Goal: Register for event/course

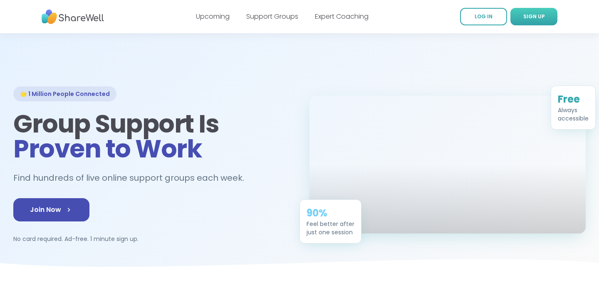
click at [543, 14] on span "SIGN UP" at bounding box center [534, 16] width 22 height 7
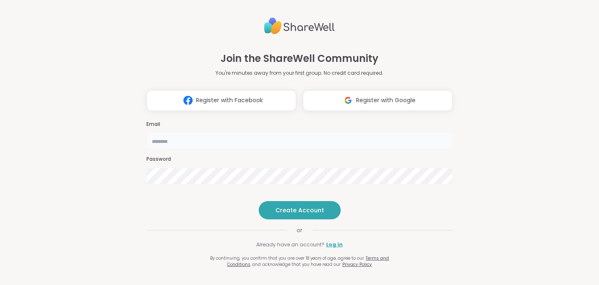
click at [267, 134] on input "email" at bounding box center [299, 141] width 306 height 17
type input "**********"
click at [312, 220] on button "Create Account" at bounding box center [300, 210] width 82 height 18
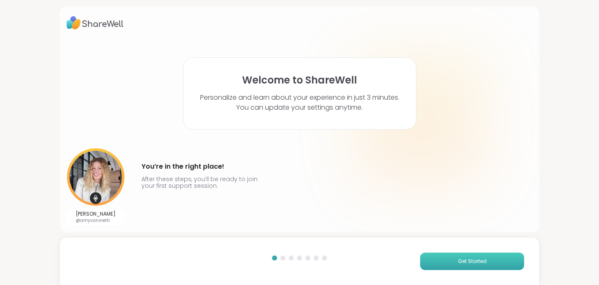
click at [472, 265] on button "Get Started" at bounding box center [472, 261] width 104 height 17
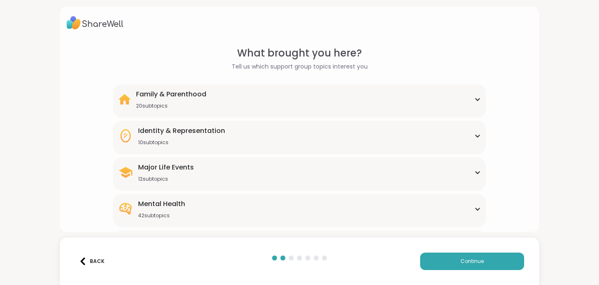
click at [475, 104] on div "Family & Parenthood 20 subtopics" at bounding box center [299, 99] width 363 height 20
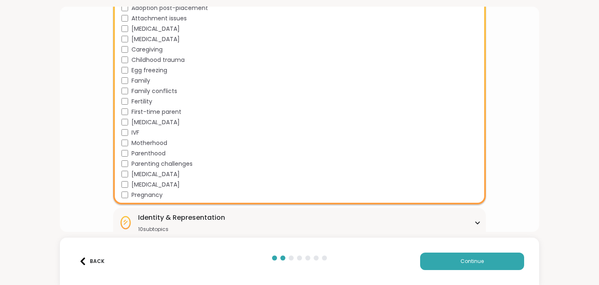
scroll to position [121, 0]
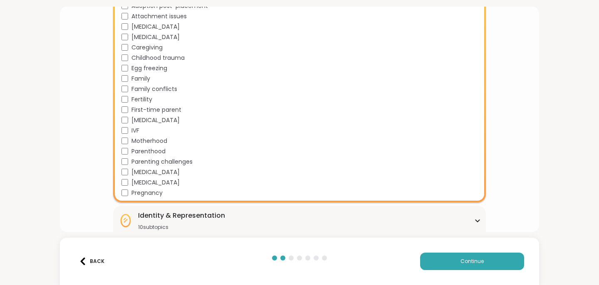
click at [554, 97] on div "What brought you here? Tell us which support group topics interest you Family &…" at bounding box center [299, 142] width 599 height 285
click at [475, 218] on div "Identity & Representation 10 subtopics" at bounding box center [299, 221] width 363 height 20
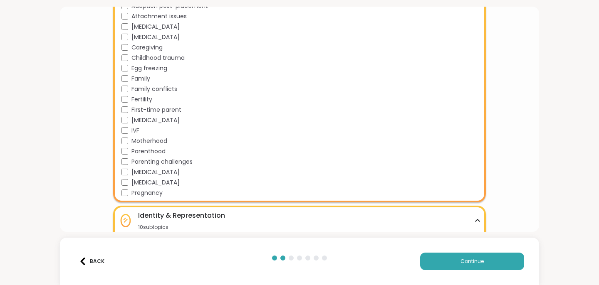
click at [567, 140] on div "What brought you here? Tell us which support group topics interest you Family &…" at bounding box center [299, 142] width 599 height 285
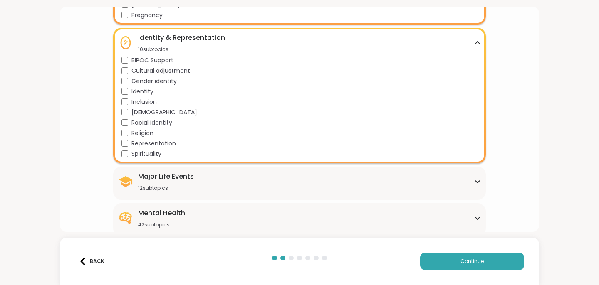
scroll to position [299, 0]
click at [480, 42] on icon at bounding box center [477, 43] width 7 height 4
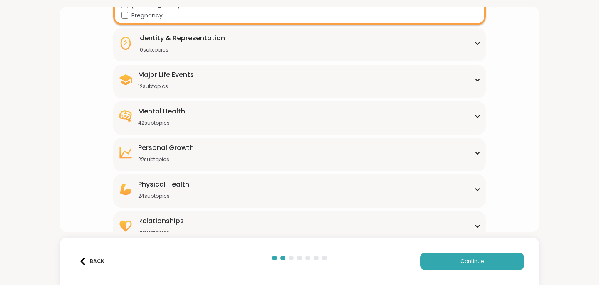
click at [475, 79] on icon at bounding box center [477, 80] width 4 height 2
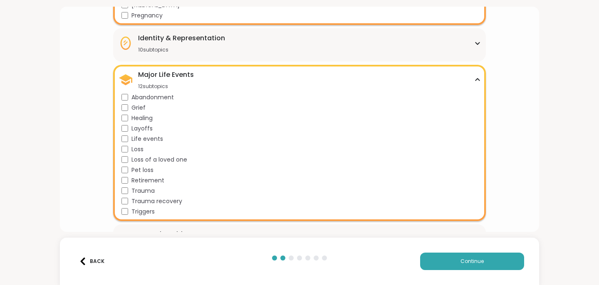
click at [476, 82] on div "Major Life Events 12 subtopics" at bounding box center [299, 80] width 363 height 20
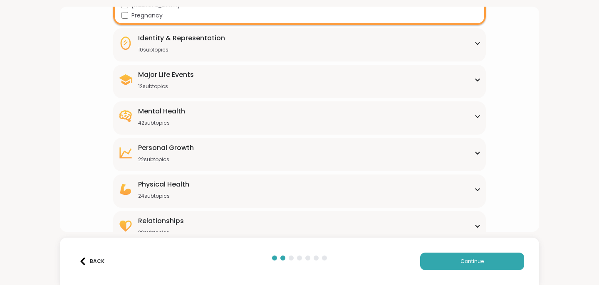
click at [481, 126] on div "Mental Health 42 subtopics Academic stress Addiction [MEDICAL_DATA] Aging Anxie…" at bounding box center [299, 117] width 373 height 33
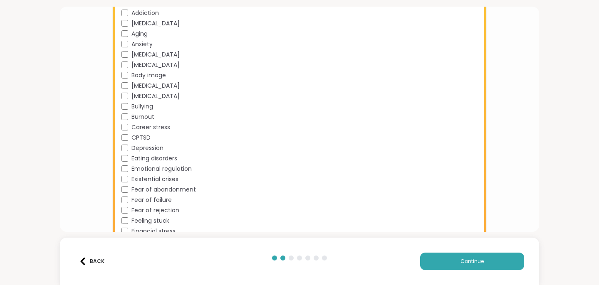
scroll to position [441, 0]
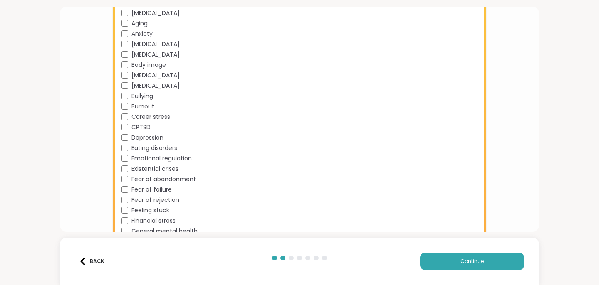
click at [128, 13] on div "[MEDICAL_DATA]" at bounding box center [300, 13] width 359 height 9
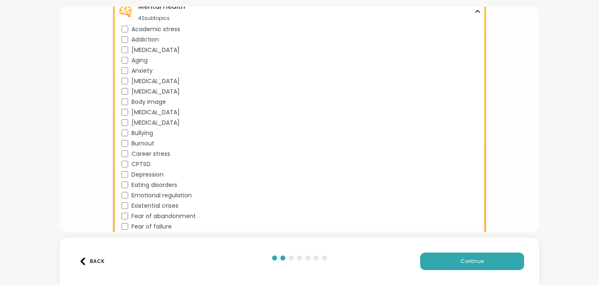
scroll to position [391, 0]
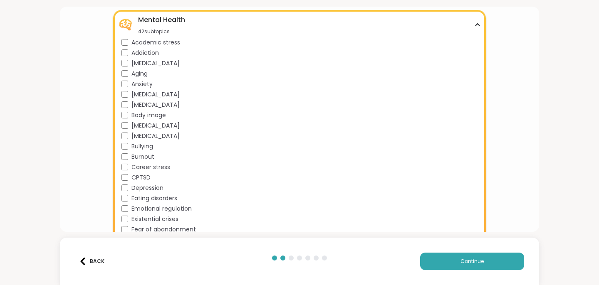
click at [480, 26] on icon at bounding box center [477, 25] width 7 height 4
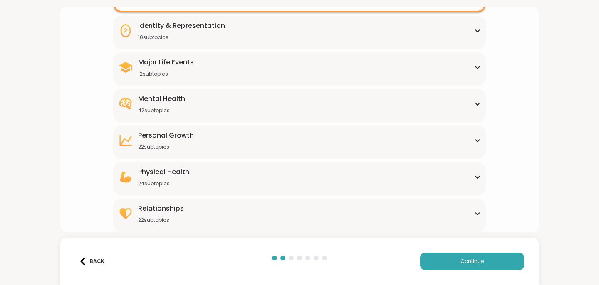
scroll to position [312, 0]
click at [476, 140] on icon at bounding box center [477, 141] width 4 height 2
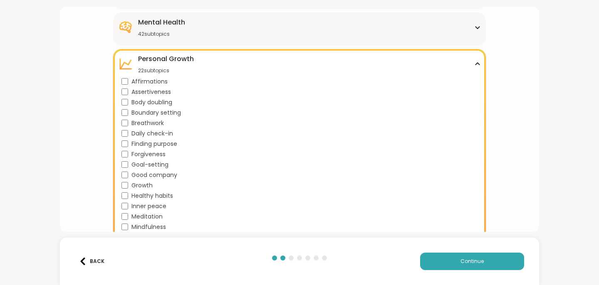
scroll to position [382, 0]
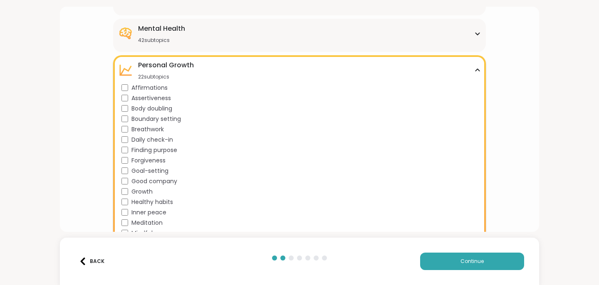
click at [481, 70] on div "[MEDICAL_DATA] 22 subtopics Affirmations Assertiveness Body doubling Boundary s…" at bounding box center [299, 185] width 373 height 260
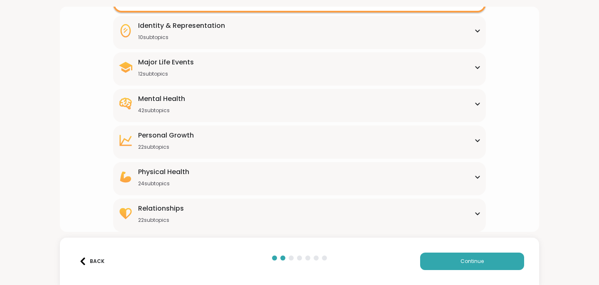
scroll to position [312, 0]
click at [478, 178] on icon at bounding box center [477, 177] width 7 height 4
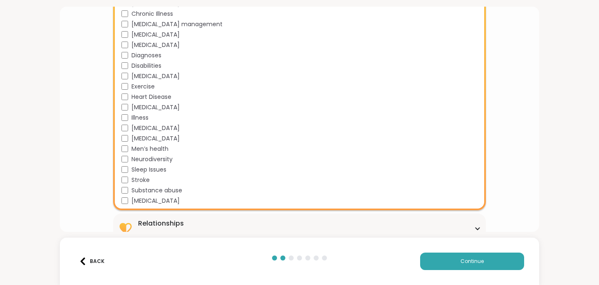
scroll to position [548, 0]
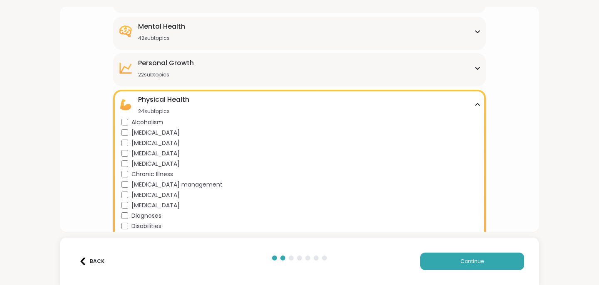
click at [483, 104] on div "Physical Health 24 subtopics [MEDICAL_DATA] [MEDICAL_DATA] [MEDICAL_DATA] [MEDI…" at bounding box center [299, 230] width 373 height 281
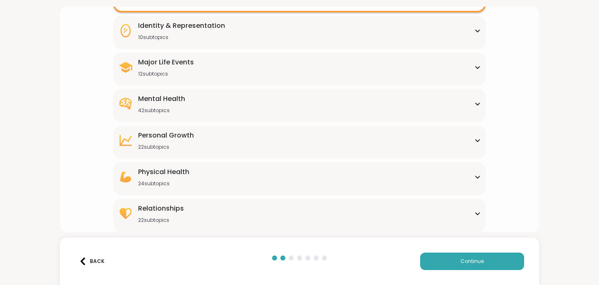
scroll to position [312, 0]
click at [476, 217] on div "Relationships 22 subtopics" at bounding box center [299, 214] width 363 height 20
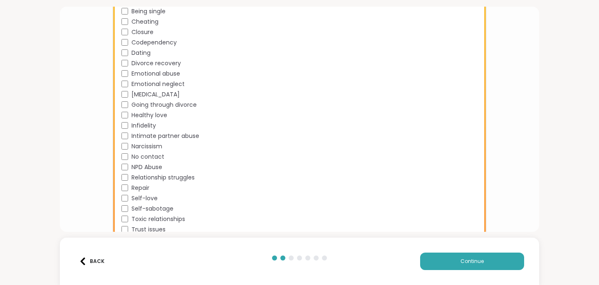
scroll to position [539, 0]
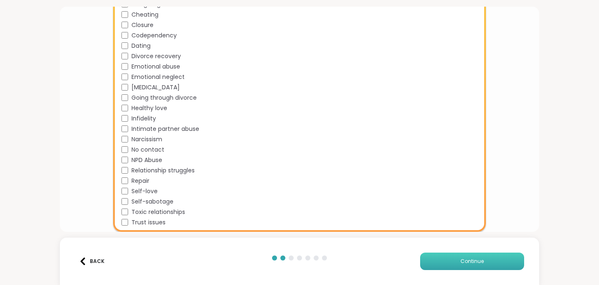
click at [448, 259] on button "Continue" at bounding box center [472, 261] width 104 height 17
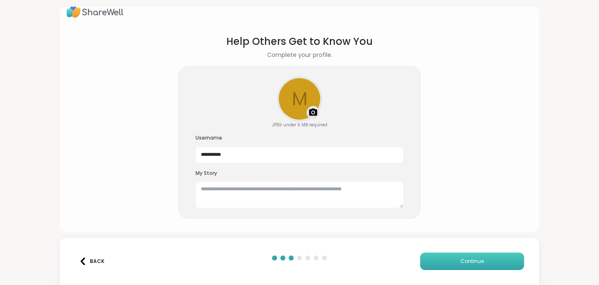
scroll to position [12, 0]
click at [261, 155] on input "**********" at bounding box center [300, 155] width 208 height 17
drag, startPoint x: 261, startPoint y: 155, endPoint x: 212, endPoint y: 153, distance: 48.7
click at [212, 153] on input "**********" at bounding box center [300, 155] width 208 height 17
type input "******"
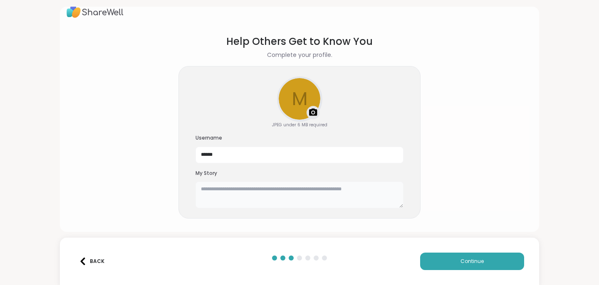
click at [268, 192] on textarea at bounding box center [300, 195] width 208 height 27
click at [486, 259] on button "Continue" at bounding box center [472, 261] width 104 height 17
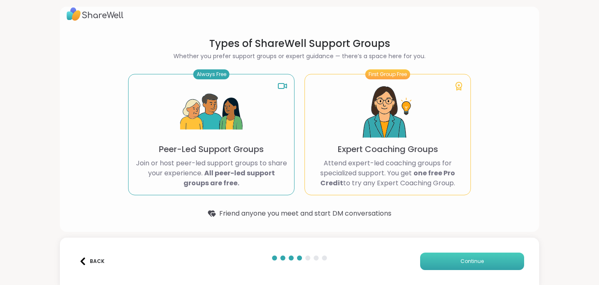
scroll to position [9, 0]
click at [282, 123] on div "Always Free Peer-Led Support Groups Join or host peer-led support groups to sha…" at bounding box center [211, 134] width 166 height 121
click at [469, 263] on span "Continue" at bounding box center [471, 261] width 23 height 7
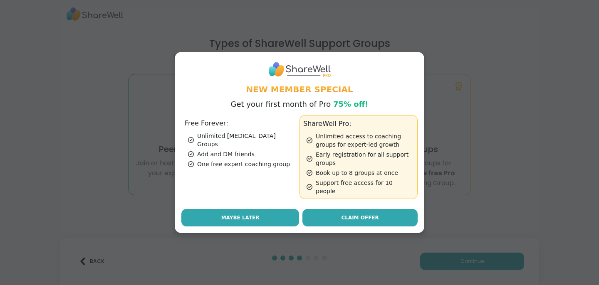
click at [256, 209] on button "Maybe Later" at bounding box center [240, 217] width 118 height 17
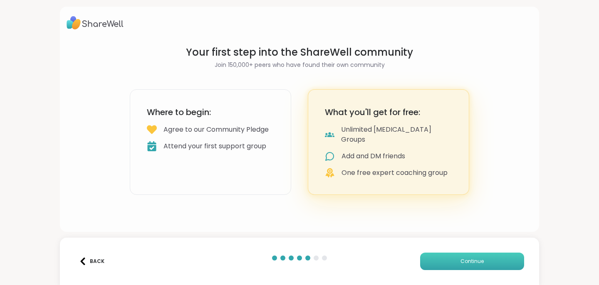
click at [485, 262] on button "Continue" at bounding box center [472, 261] width 104 height 17
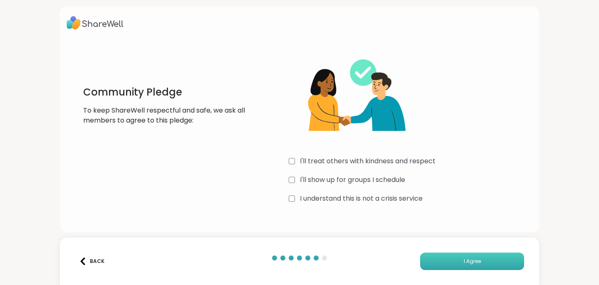
click at [479, 262] on span "I Agree" at bounding box center [472, 261] width 17 height 7
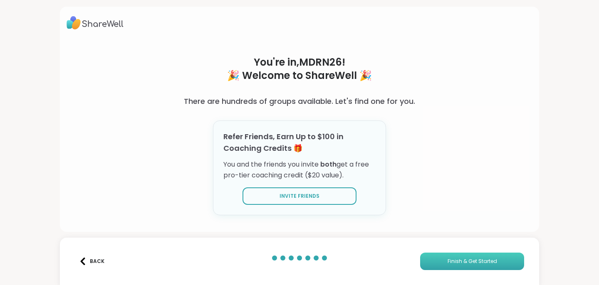
click at [459, 263] on span "Finish & Get Started" at bounding box center [472, 261] width 49 height 7
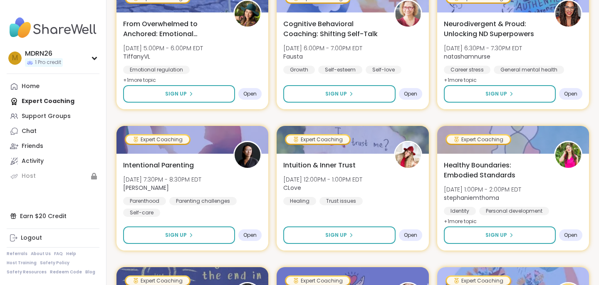
scroll to position [325, 0]
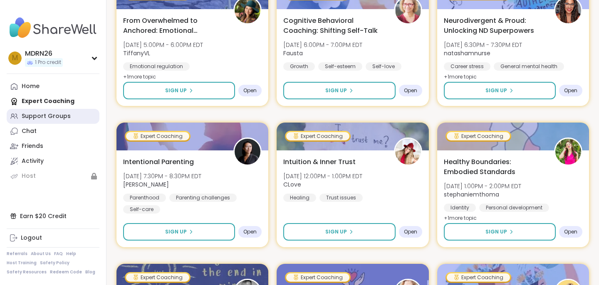
click at [60, 119] on div "Support Groups" at bounding box center [46, 116] width 49 height 8
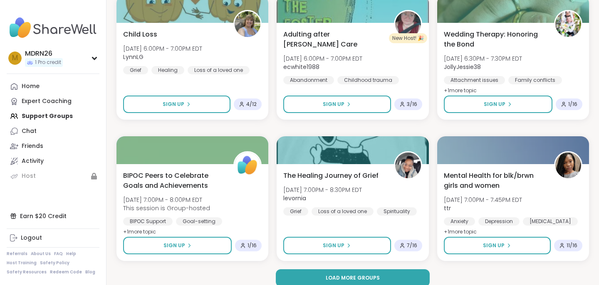
scroll to position [1579, 0]
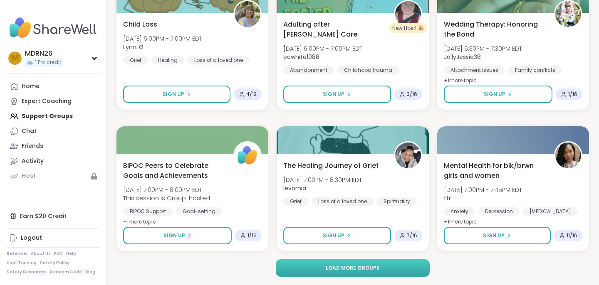
click at [405, 266] on button "Load more groups" at bounding box center [353, 268] width 154 height 17
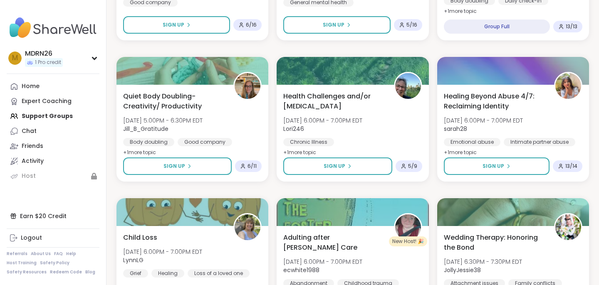
scroll to position [1355, 0]
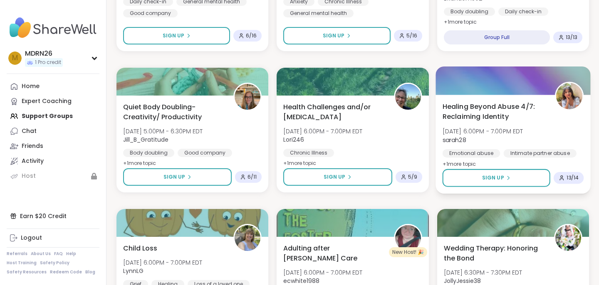
click at [474, 117] on span "Healing Beyond Abuse 4/7: Reclaiming Identity" at bounding box center [493, 111] width 103 height 20
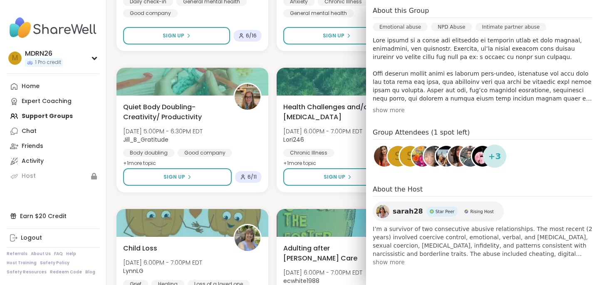
scroll to position [250, 0]
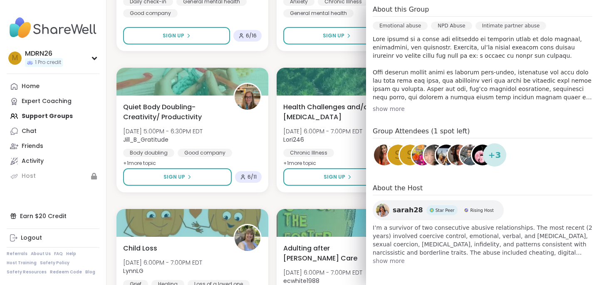
click at [390, 260] on span "show more" at bounding box center [483, 261] width 220 height 8
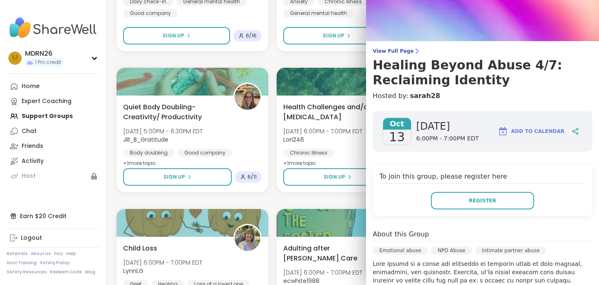
scroll to position [0, 0]
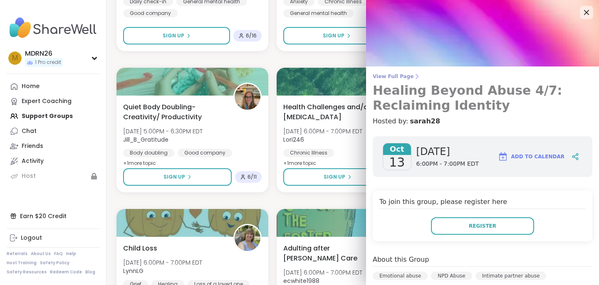
click at [403, 74] on span "View Full Page" at bounding box center [483, 76] width 220 height 7
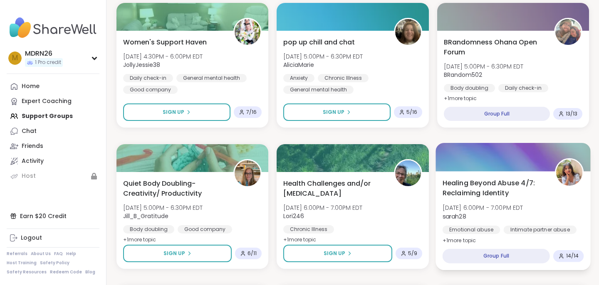
scroll to position [1284, 0]
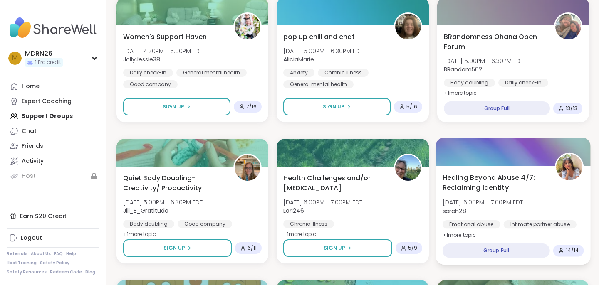
click at [479, 180] on span "Healing Beyond Abuse 4/7: Reclaiming Identity" at bounding box center [493, 183] width 103 height 20
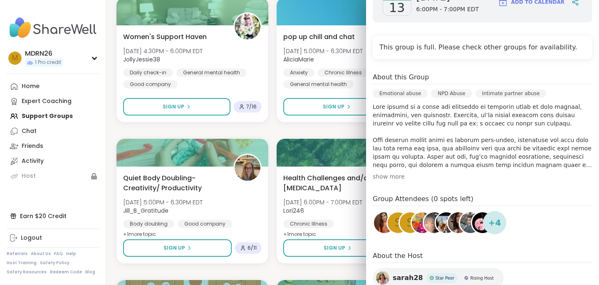
scroll to position [139, 0]
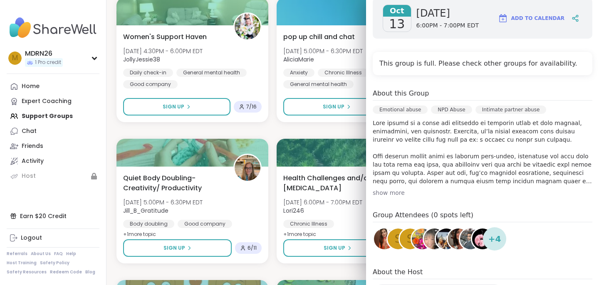
click at [400, 17] on span "13" at bounding box center [397, 24] width 16 height 15
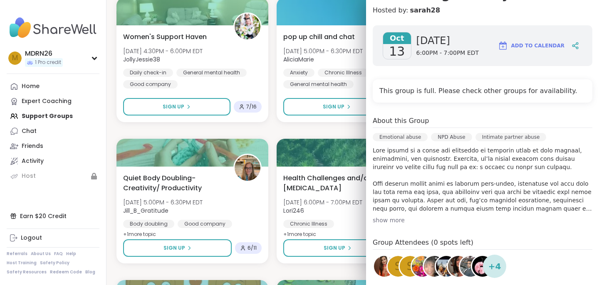
scroll to position [0, 0]
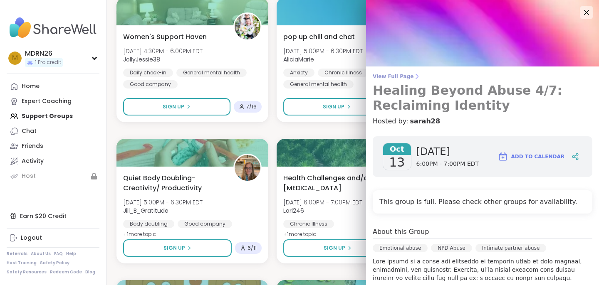
click at [404, 75] on span "View Full Page" at bounding box center [483, 76] width 220 height 7
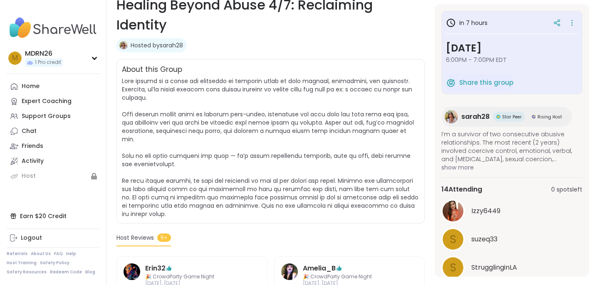
scroll to position [138, 0]
